Goal: Information Seeking & Learning: Find specific fact

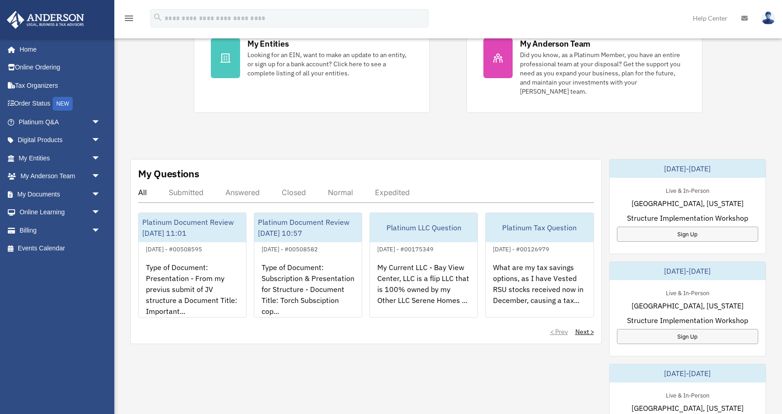
scroll to position [220, 0]
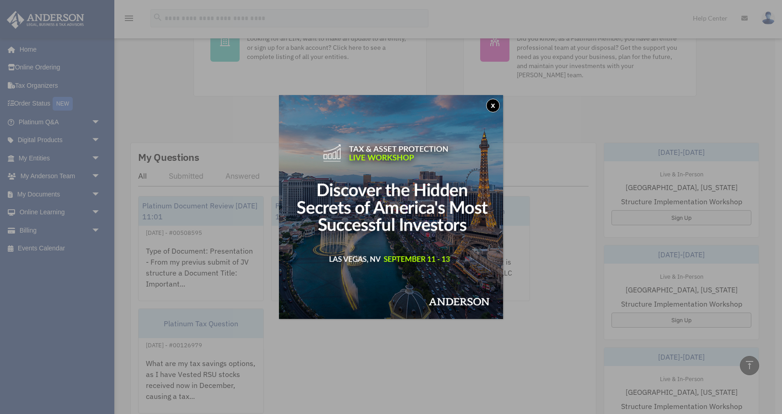
click at [492, 104] on button "x" at bounding box center [493, 106] width 14 height 14
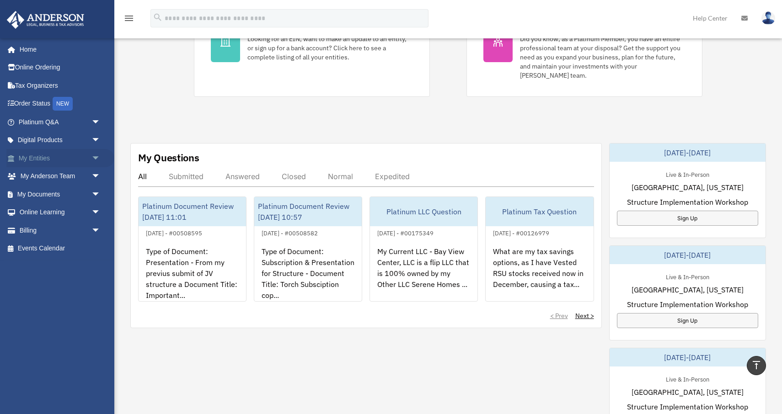
click at [95, 162] on span "arrow_drop_down" at bounding box center [100, 158] width 18 height 19
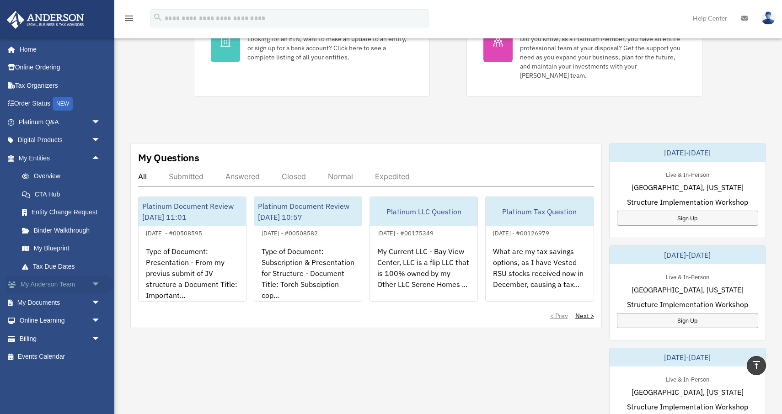
click at [100, 285] on span "arrow_drop_down" at bounding box center [100, 285] width 18 height 19
click at [56, 182] on link "Overview" at bounding box center [64, 176] width 102 height 18
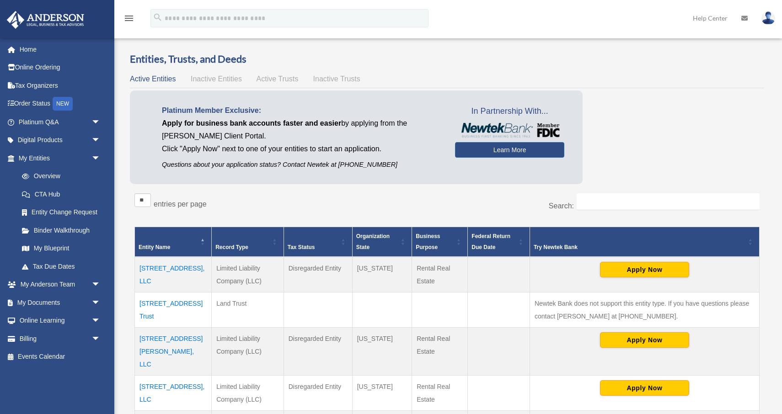
scroll to position [7, 0]
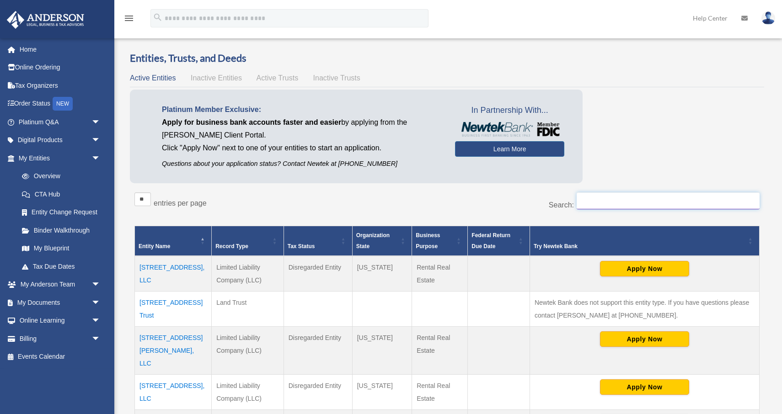
click at [606, 204] on input "Search:" at bounding box center [668, 201] width 183 height 17
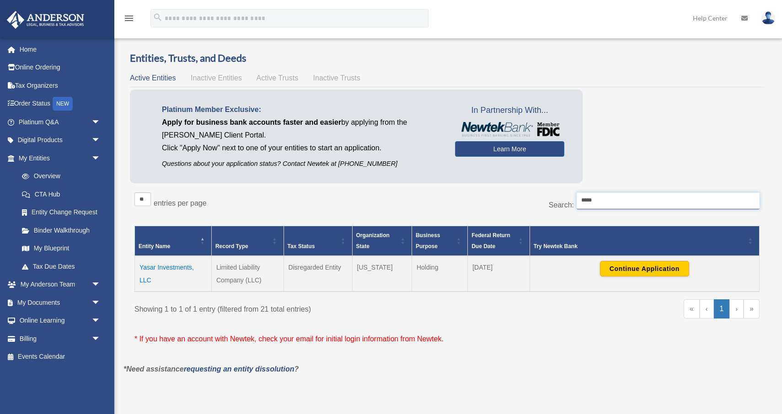
type input "*****"
click at [161, 269] on td "Yasar Investments, LLC" at bounding box center [173, 274] width 77 height 36
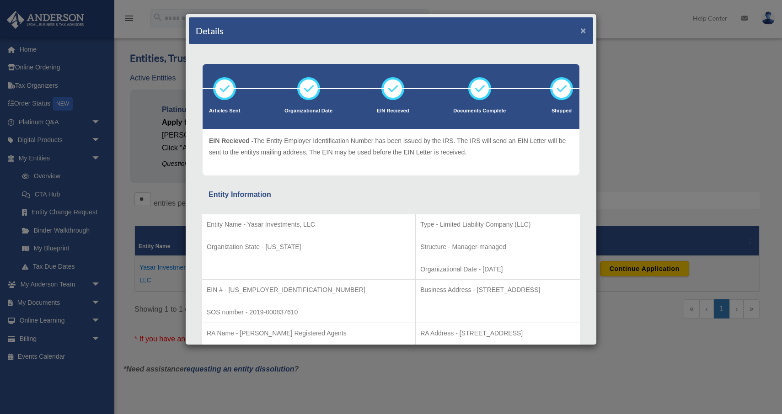
click at [582, 32] on button "×" at bounding box center [583, 31] width 6 height 10
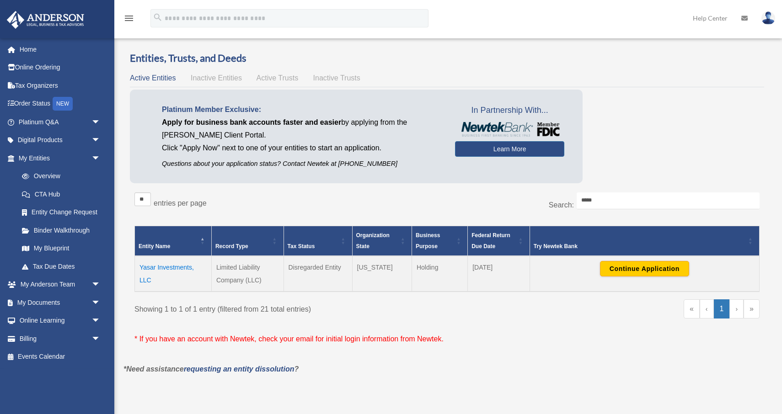
click at [177, 267] on td "Yasar Investments, LLC" at bounding box center [173, 274] width 77 height 36
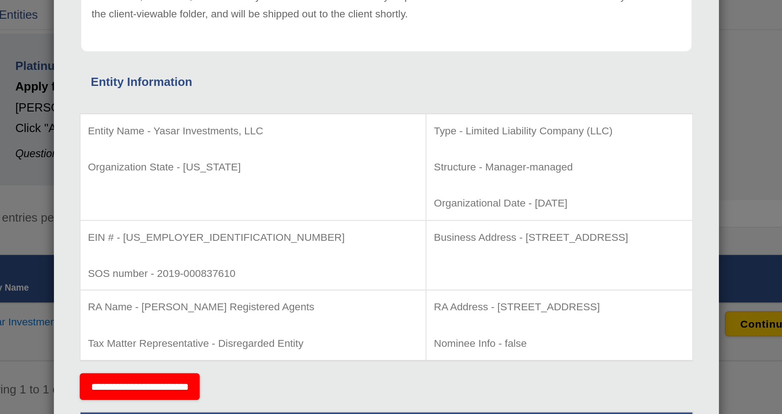
scroll to position [86, 0]
drag, startPoint x: 229, startPoint y: 214, endPoint x: 263, endPoint y: 214, distance: 33.8
click at [263, 214] on p "EIN # - [US_EMPLOYER_IDENTIFICATION_NUMBER]" at bounding box center [309, 214] width 204 height 11
copy p "[US_EMPLOYER_IDENTIFICATION_NUMBER]"
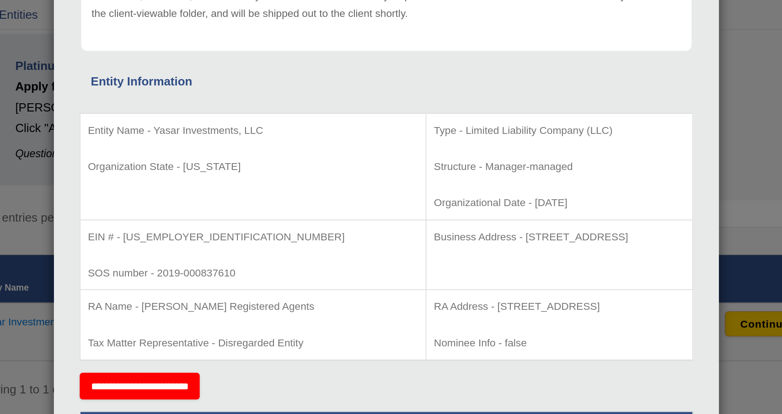
click at [290, 216] on p "EIN # - [US_EMPLOYER_IDENTIFICATION_NUMBER]" at bounding box center [309, 214] width 204 height 11
drag, startPoint x: 229, startPoint y: 214, endPoint x: 262, endPoint y: 214, distance: 33.8
click at [262, 214] on p "EIN # - [US_EMPLOYER_IDENTIFICATION_NUMBER]" at bounding box center [309, 214] width 204 height 11
copy p "[US_EMPLOYER_IDENTIFICATION_NUMBER]"
drag, startPoint x: 248, startPoint y: 148, endPoint x: 322, endPoint y: 148, distance: 74.5
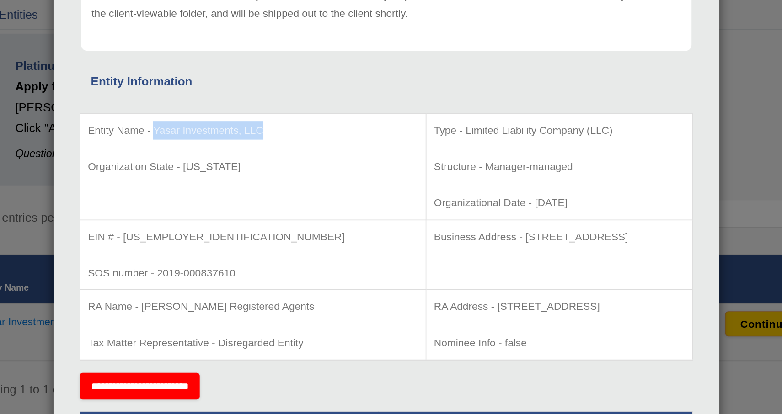
click at [322, 148] on p "Entity Name - Yasar Investments, LLC" at bounding box center [309, 149] width 204 height 11
copy p "Yasar Investments, LLC"
drag, startPoint x: 420, startPoint y: 213, endPoint x: 538, endPoint y: 213, distance: 118.0
click at [539, 213] on p "Business Address - [STREET_ADDRESS]" at bounding box center [497, 214] width 155 height 11
copy p "[STREET_ADDRESS]"
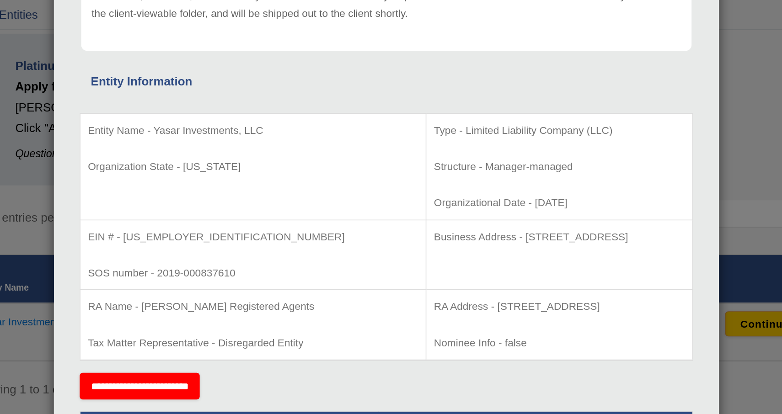
click at [163, 100] on div "Details × Articles Sent Organizational Date" at bounding box center [391, 207] width 782 height 414
